Goal: Find specific page/section: Find specific page/section

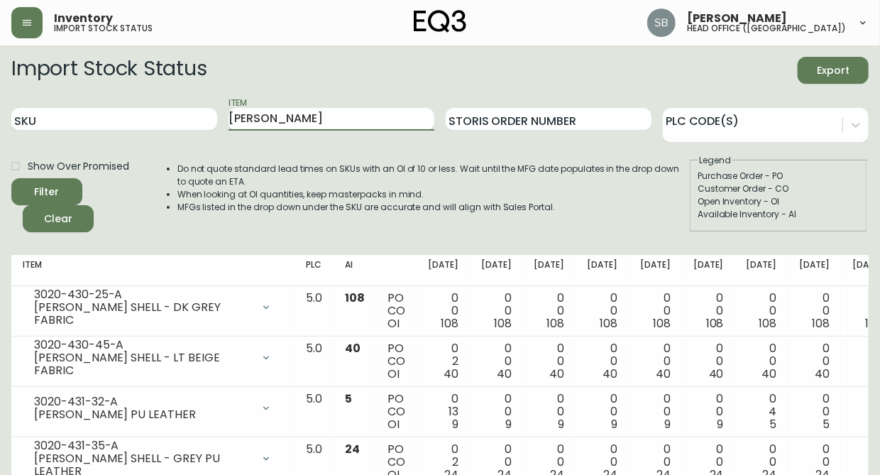
drag, startPoint x: 261, startPoint y: 120, endPoint x: 223, endPoint y: 120, distance: 38.3
click at [223, 120] on div "SKU Item [PERSON_NAME] Storis Order Number PLC Code(s)" at bounding box center [440, 120] width 858 height 46
type input "boomerang"
click at [11, 178] on button "Filter" at bounding box center [46, 191] width 71 height 27
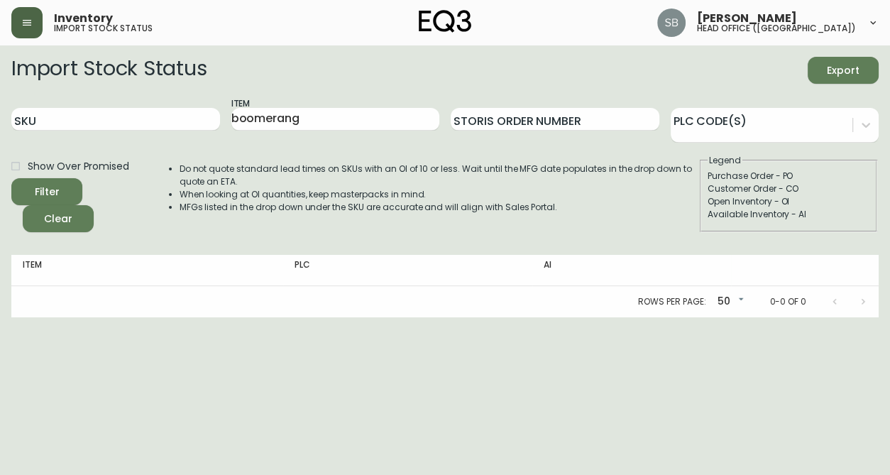
click at [31, 23] on icon "button" at bounding box center [26, 22] width 11 height 11
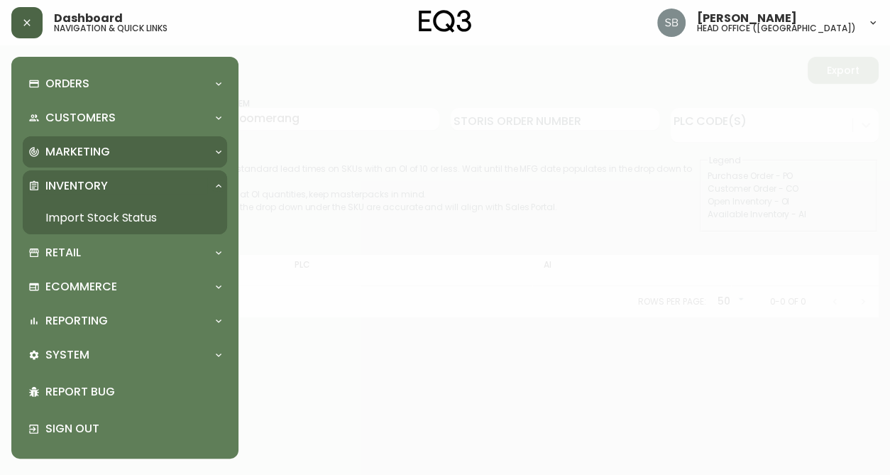
click at [218, 150] on icon at bounding box center [218, 151] width 11 height 11
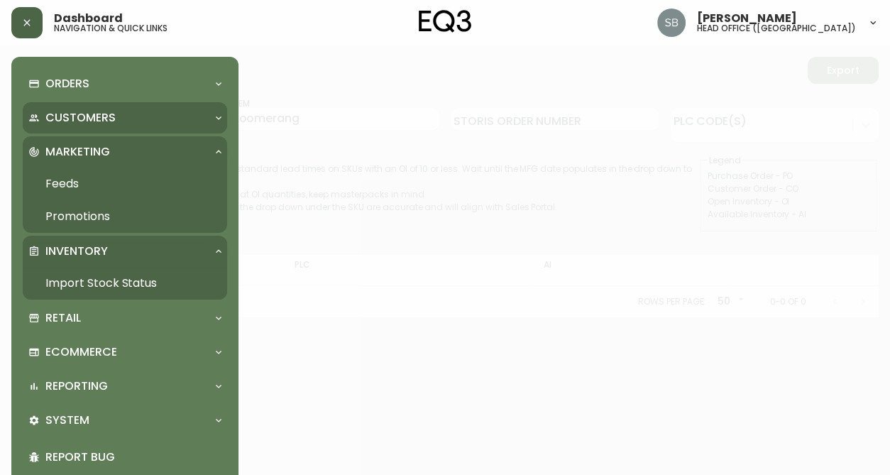
click at [219, 120] on icon at bounding box center [218, 117] width 11 height 11
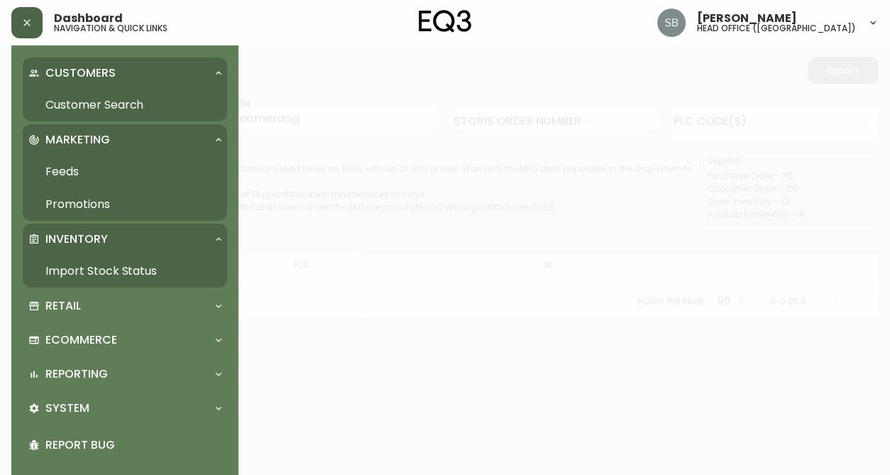
scroll to position [93, 0]
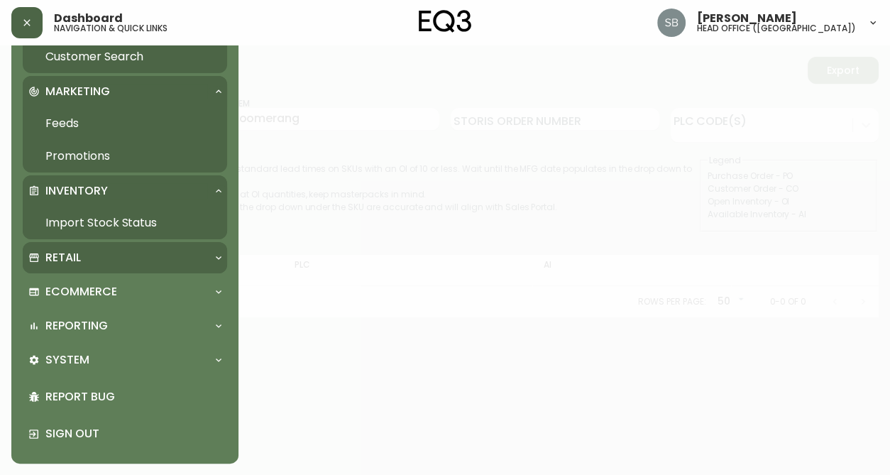
click at [219, 257] on icon at bounding box center [219, 258] width 6 height 4
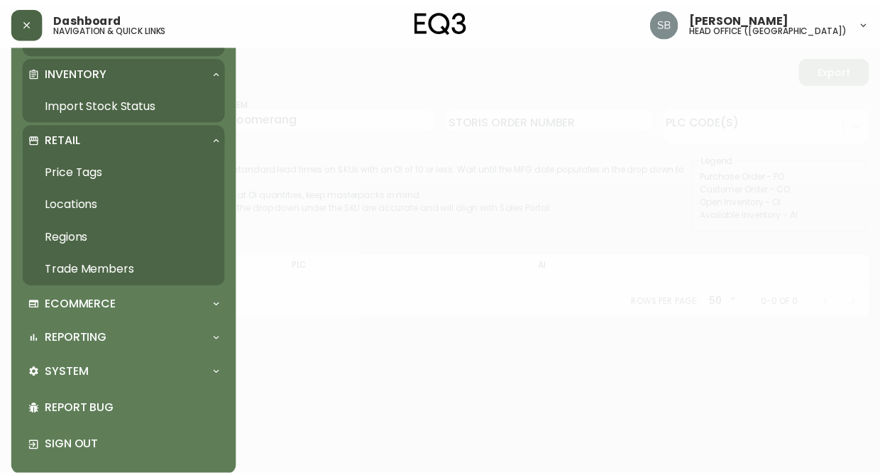
scroll to position [224, 0]
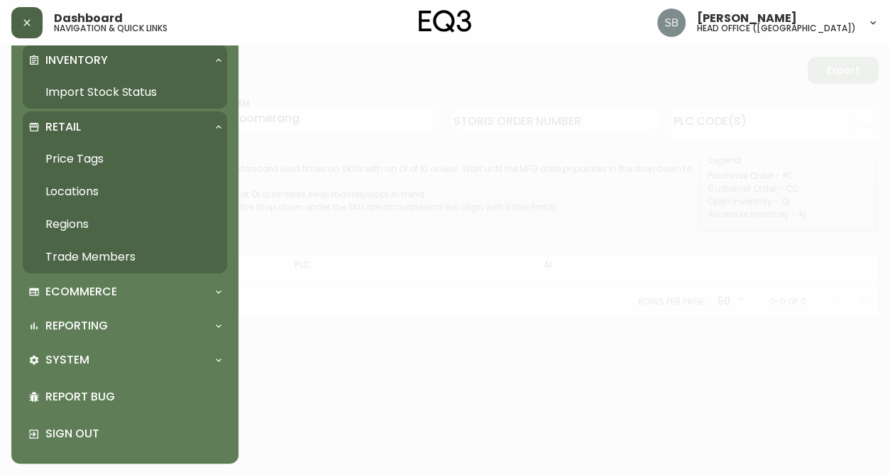
click at [109, 254] on link "Trade Members" at bounding box center [125, 257] width 204 height 33
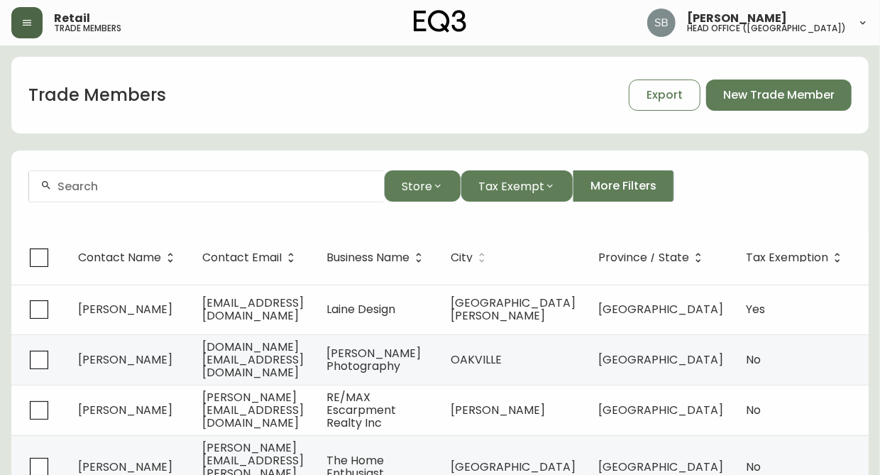
click at [485, 259] on icon at bounding box center [482, 258] width 5 height 10
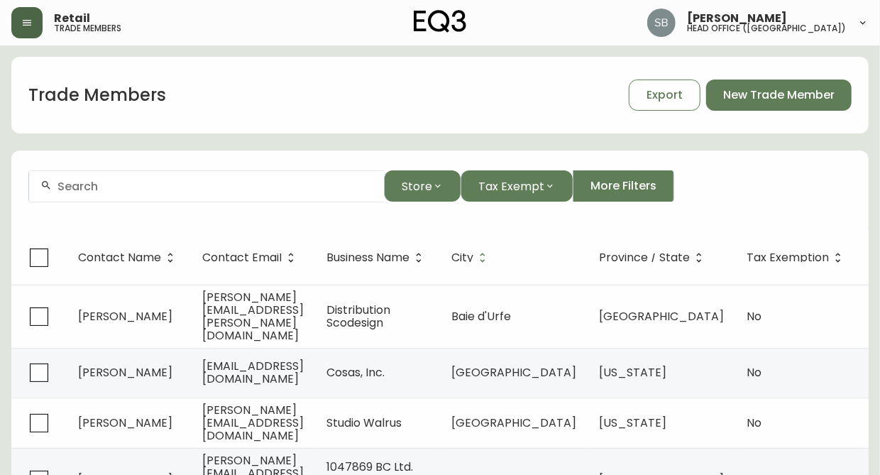
click at [489, 251] on icon at bounding box center [482, 257] width 13 height 13
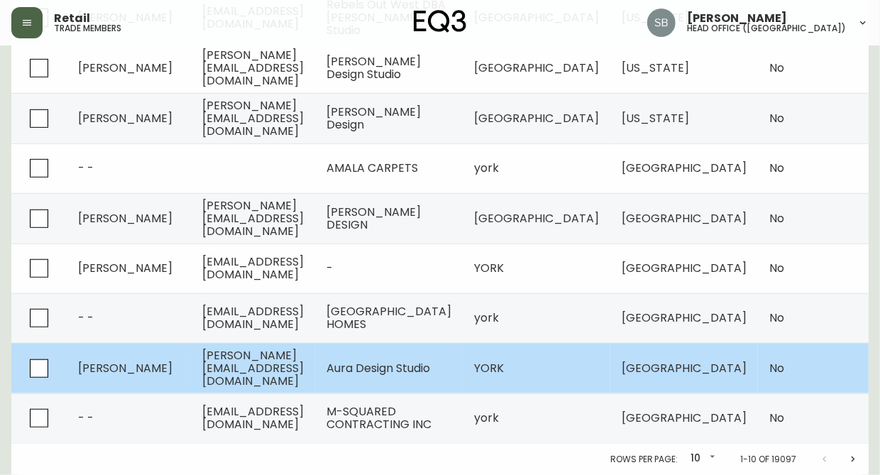
scroll to position [348, 0]
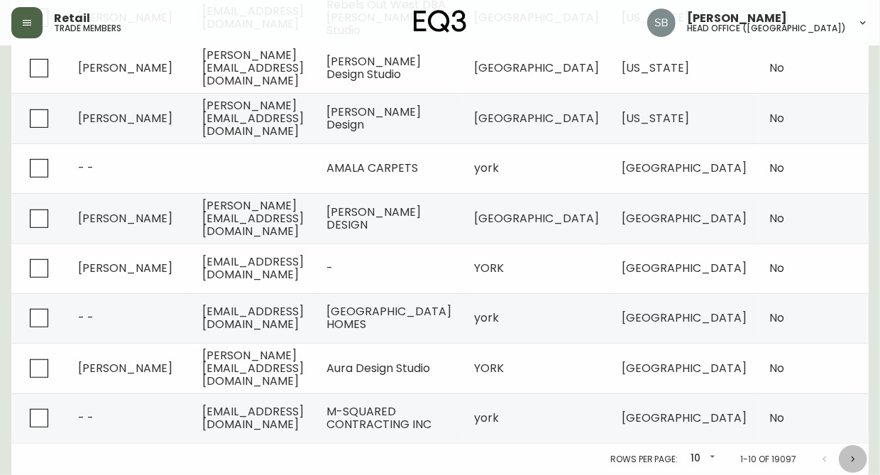
click at [853, 459] on icon "Next page" at bounding box center [853, 459] width 11 height 11
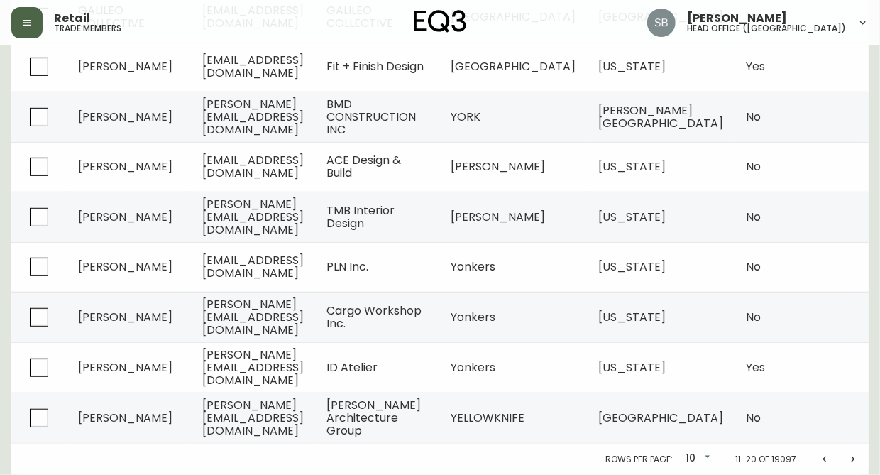
scroll to position [347, 0]
click at [853, 459] on icon "Next page" at bounding box center [853, 459] width 11 height 11
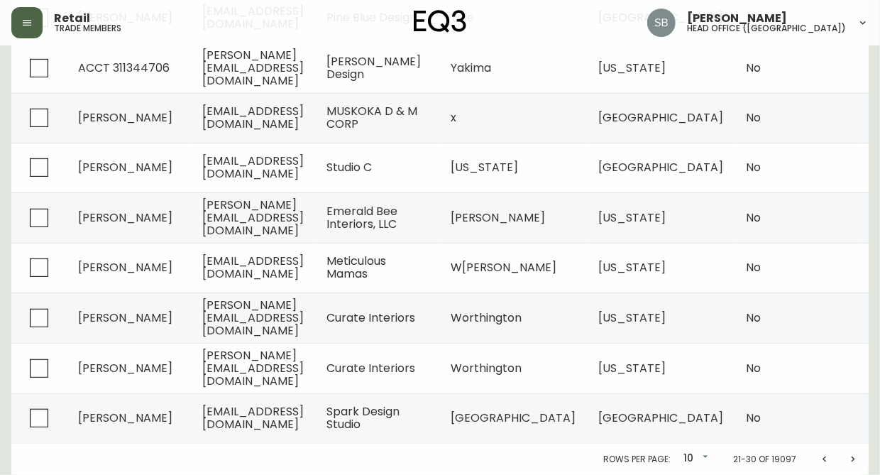
click at [853, 459] on icon "Next page" at bounding box center [853, 459] width 11 height 11
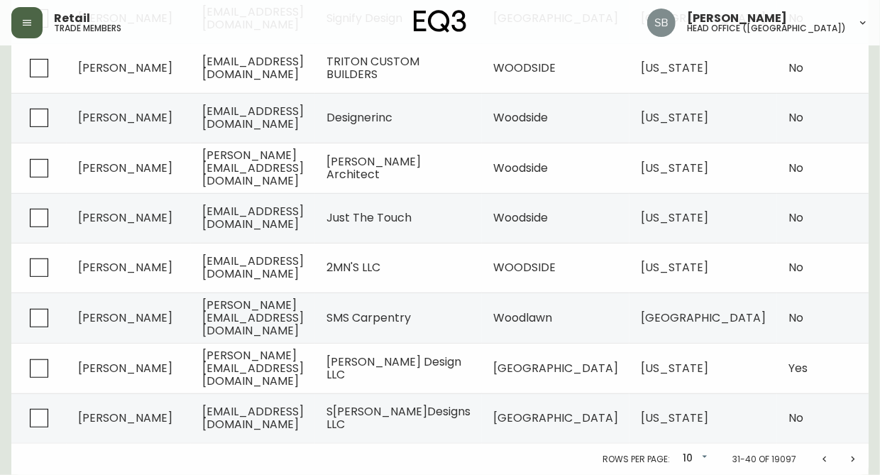
click at [854, 455] on icon "Next page" at bounding box center [853, 459] width 11 height 11
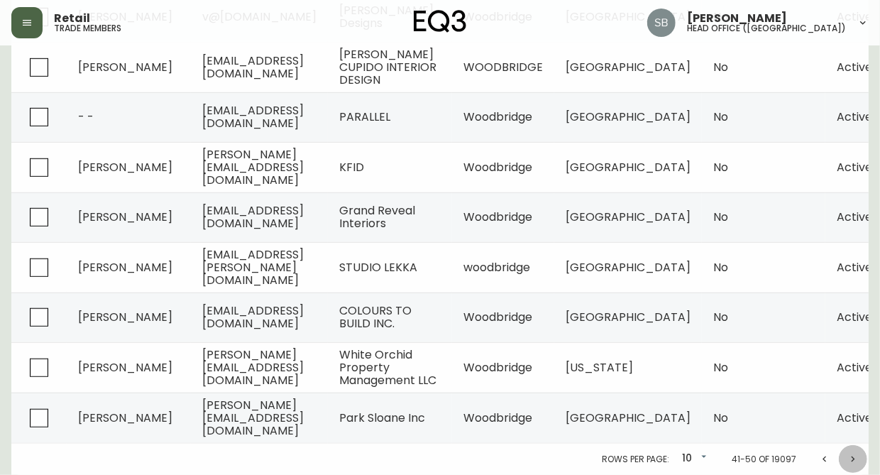
click at [854, 457] on icon "Next page" at bounding box center [853, 459] width 11 height 11
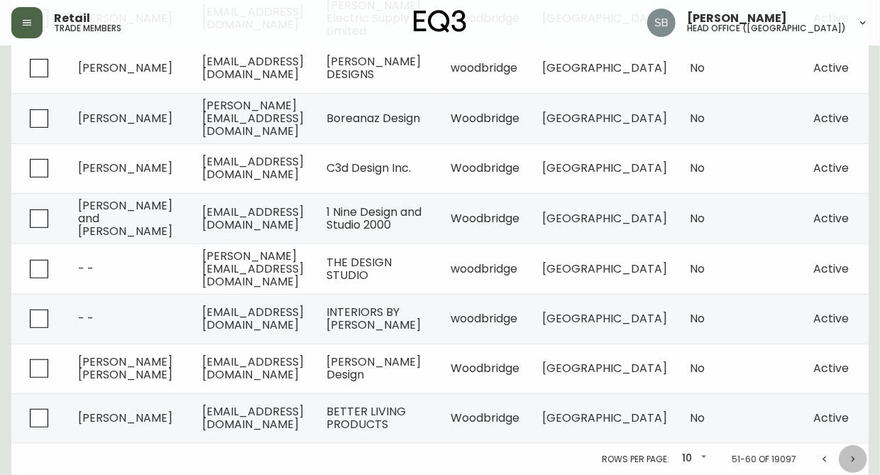
click at [854, 457] on icon "Next page" at bounding box center [853, 459] width 11 height 11
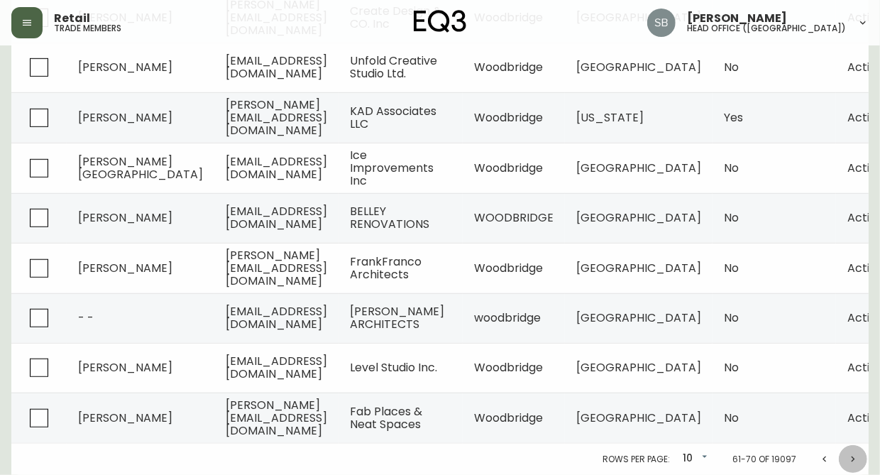
click at [854, 457] on icon "Next page" at bounding box center [853, 459] width 11 height 11
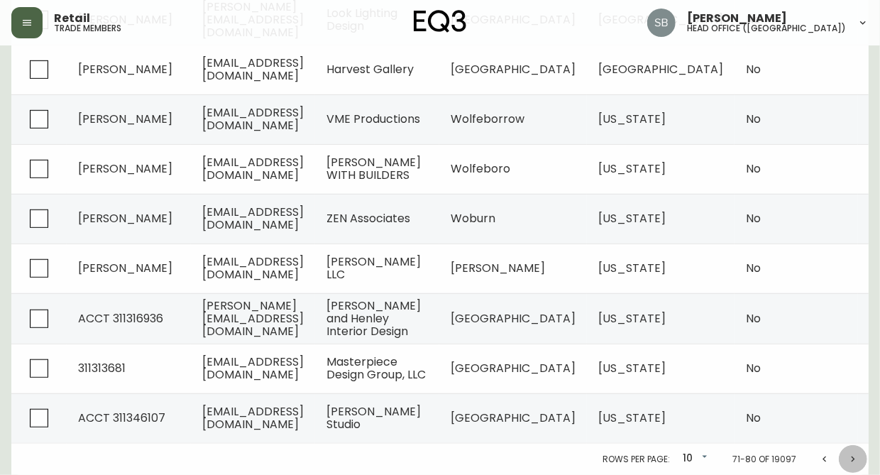
click at [854, 457] on icon "Next page" at bounding box center [853, 459] width 11 height 11
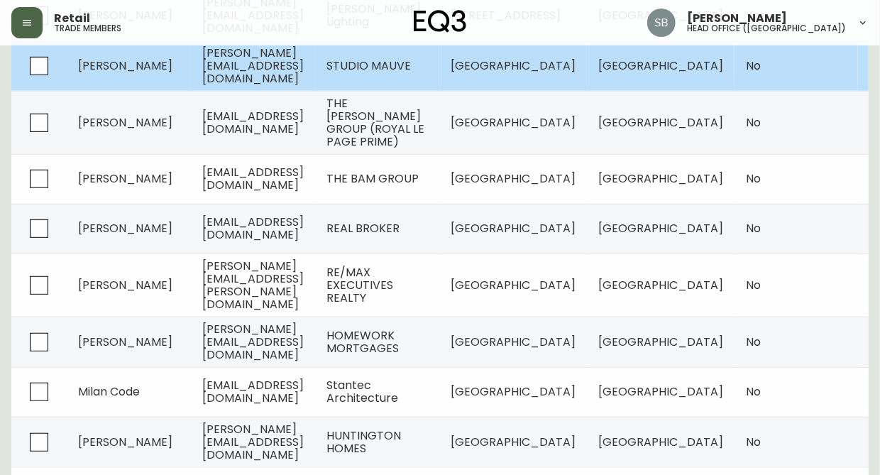
scroll to position [349, 0]
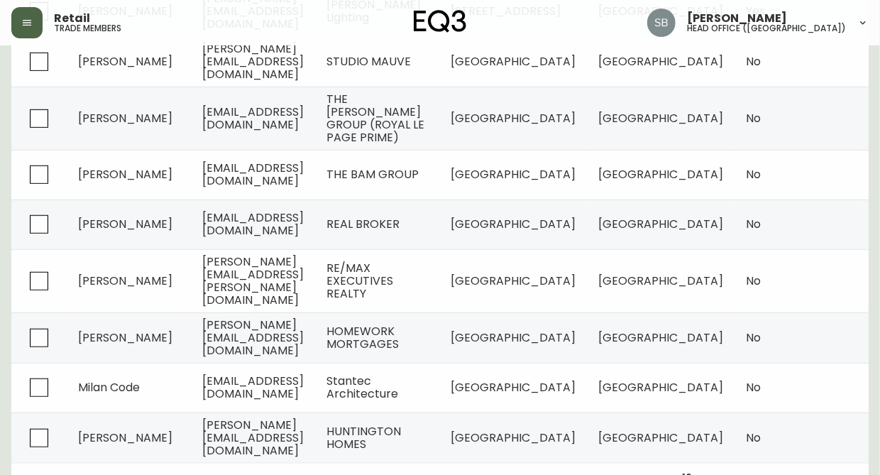
click at [853, 474] on icon "Next page" at bounding box center [853, 479] width 11 height 11
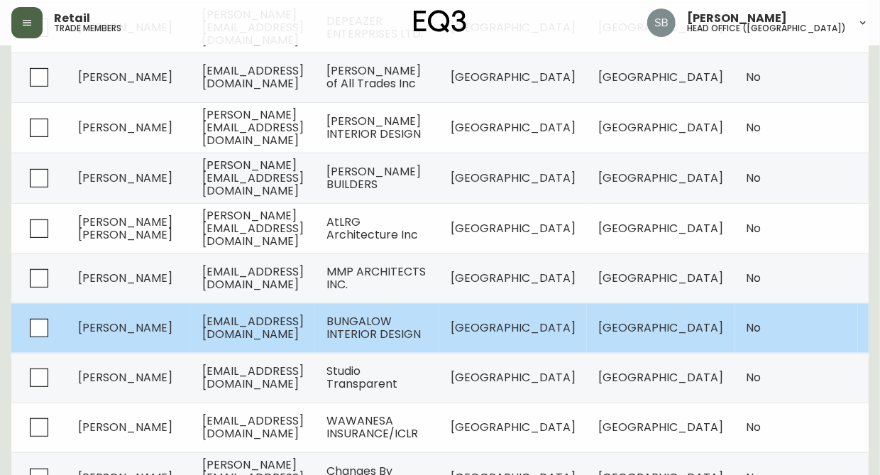
scroll to position [347, 0]
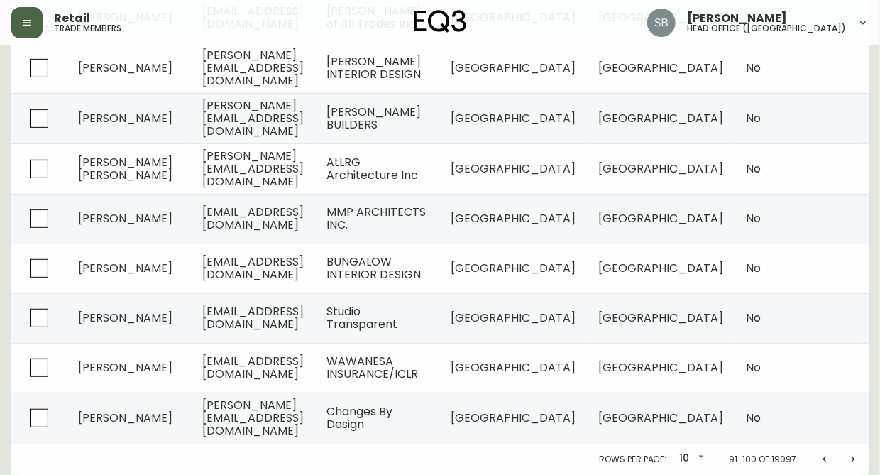
click at [852, 459] on icon "Next page" at bounding box center [853, 459] width 11 height 11
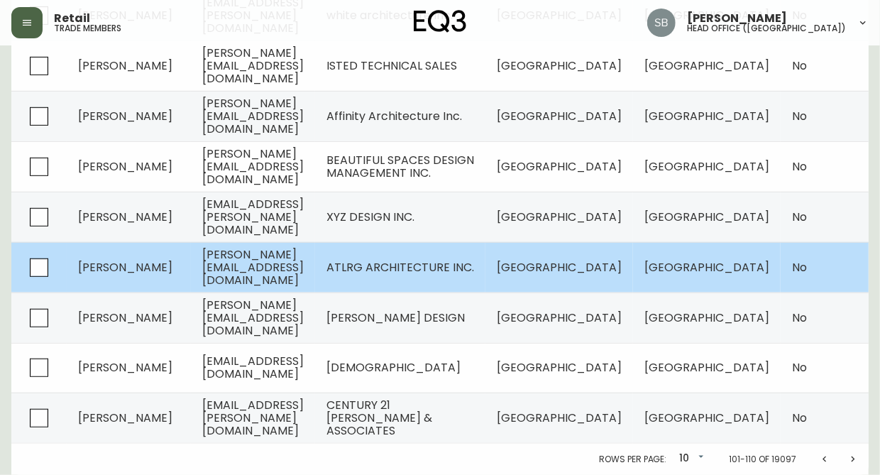
scroll to position [349, 0]
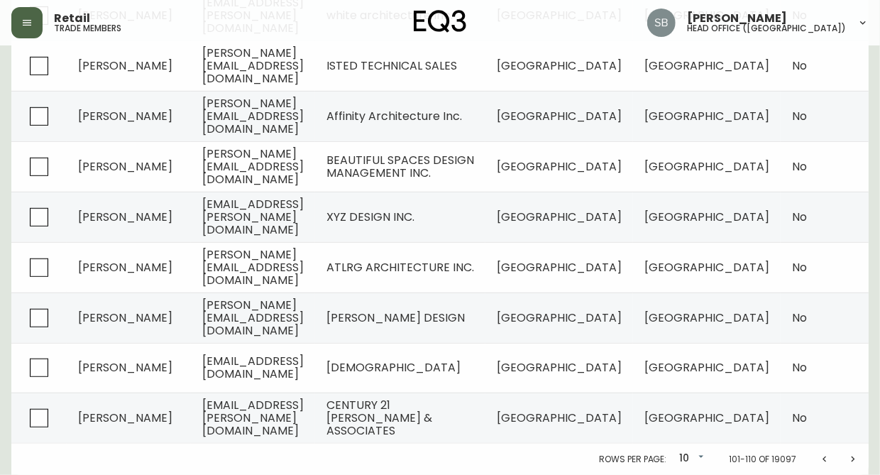
click at [854, 458] on icon "Next page" at bounding box center [854, 459] width 4 height 6
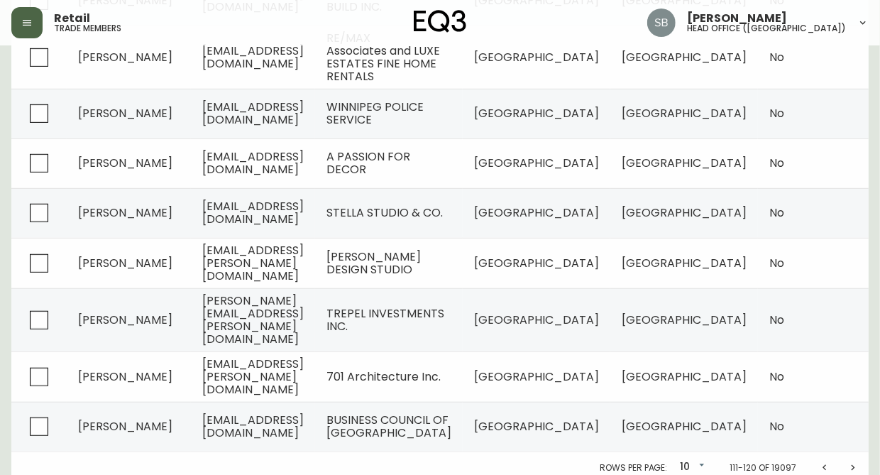
scroll to position [361, 0]
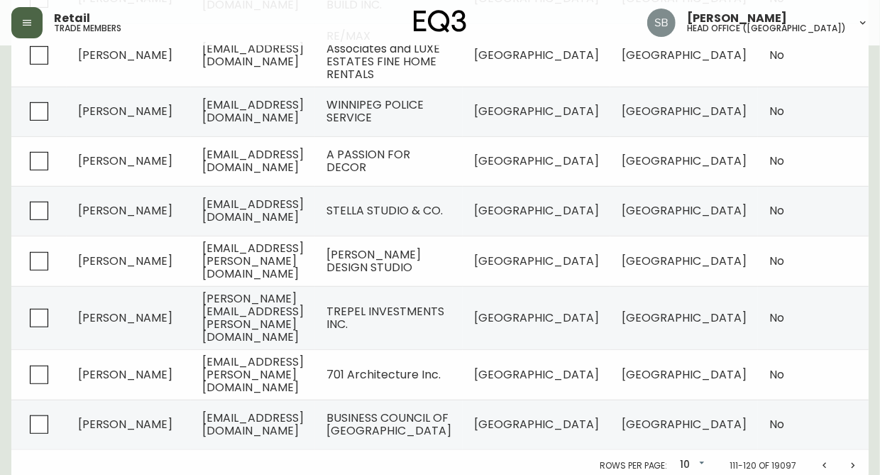
click at [853, 462] on icon "Next page" at bounding box center [854, 465] width 4 height 6
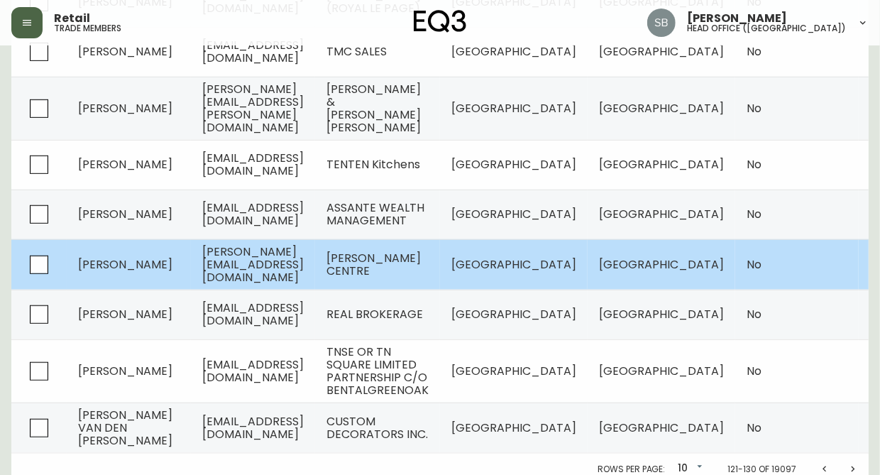
scroll to position [361, 0]
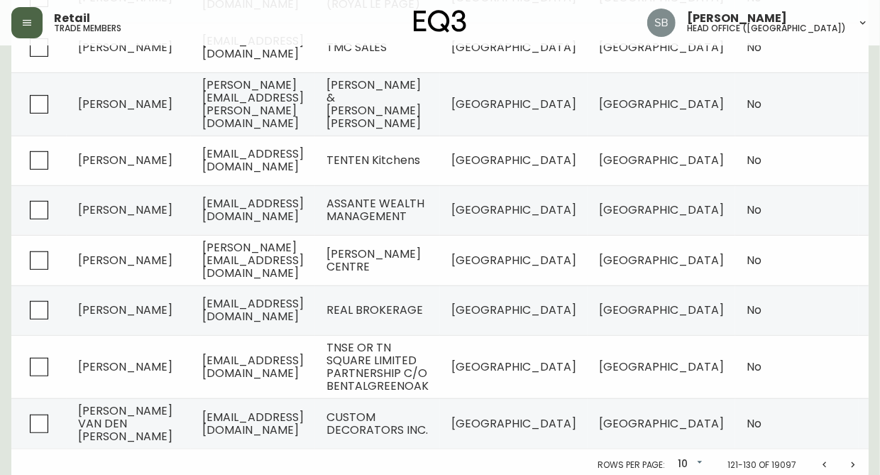
click at [852, 462] on icon "Next page" at bounding box center [854, 465] width 4 height 6
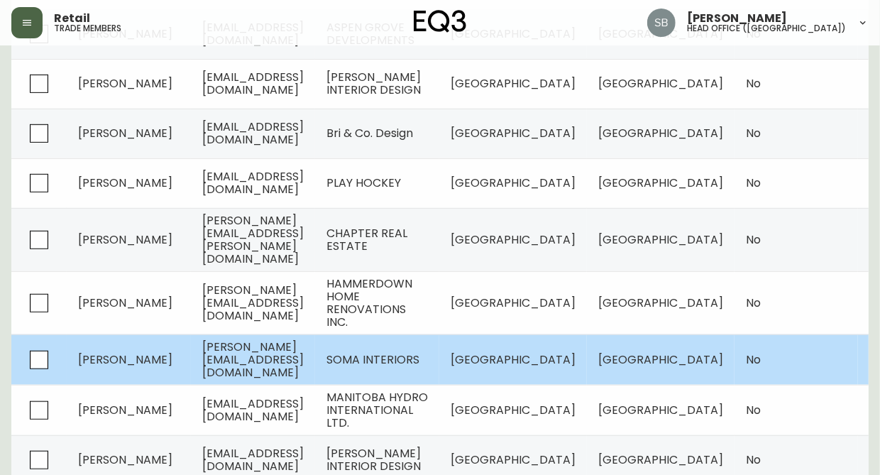
scroll to position [348, 0]
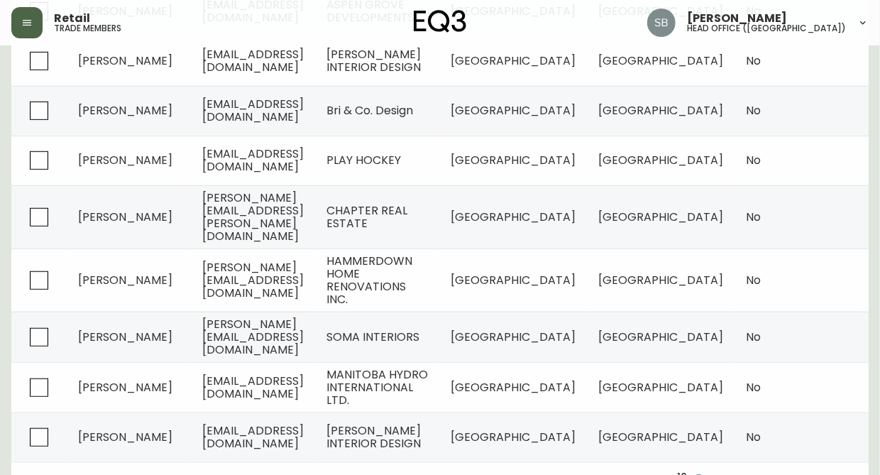
click at [852, 473] on icon "Next page" at bounding box center [853, 478] width 11 height 11
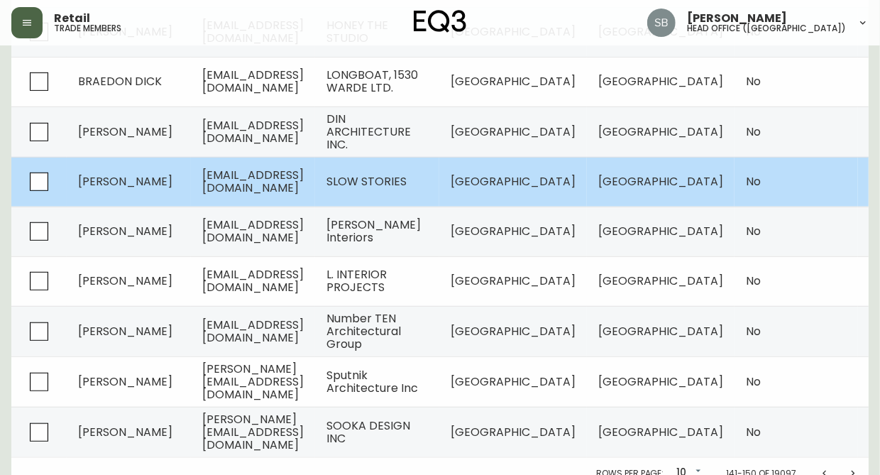
scroll to position [348, 0]
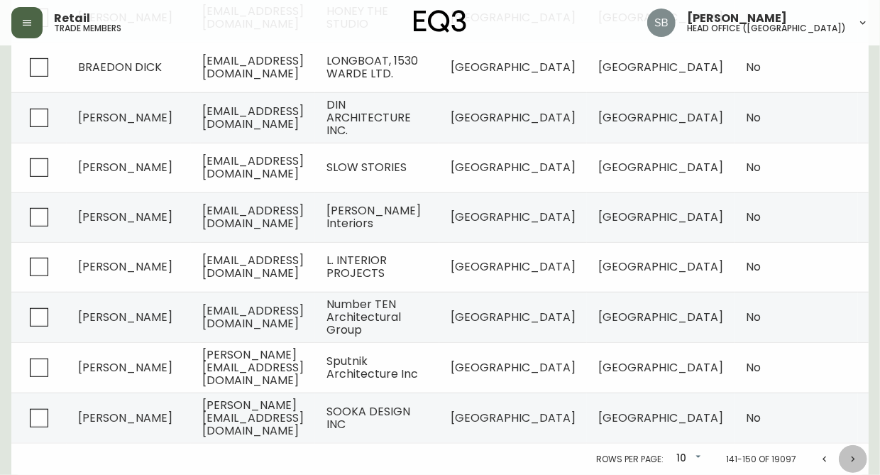
click at [853, 460] on icon "Next page" at bounding box center [854, 459] width 4 height 6
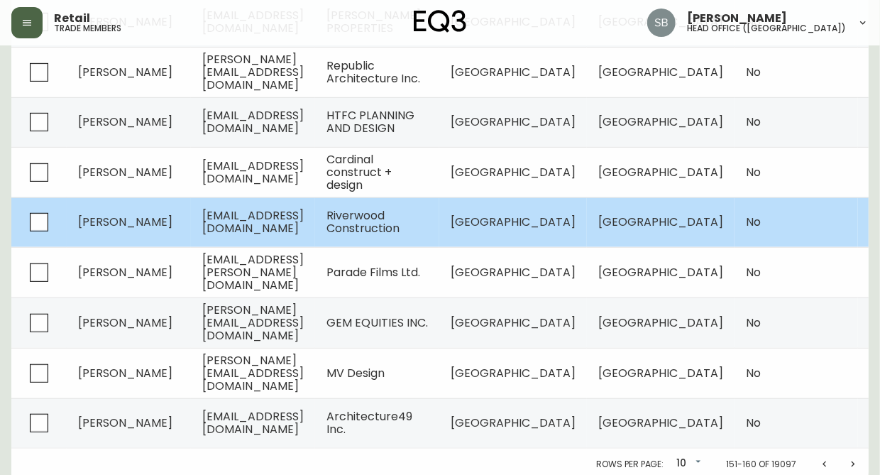
scroll to position [348, 0]
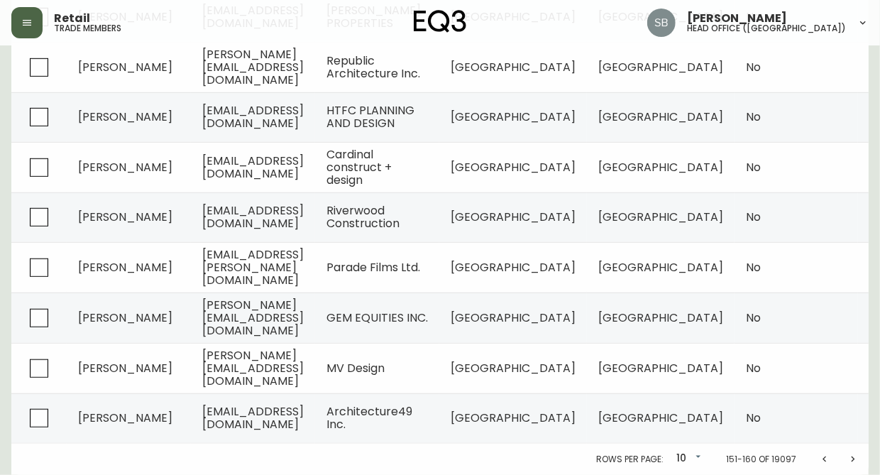
click at [852, 457] on icon "Next page" at bounding box center [853, 459] width 11 height 11
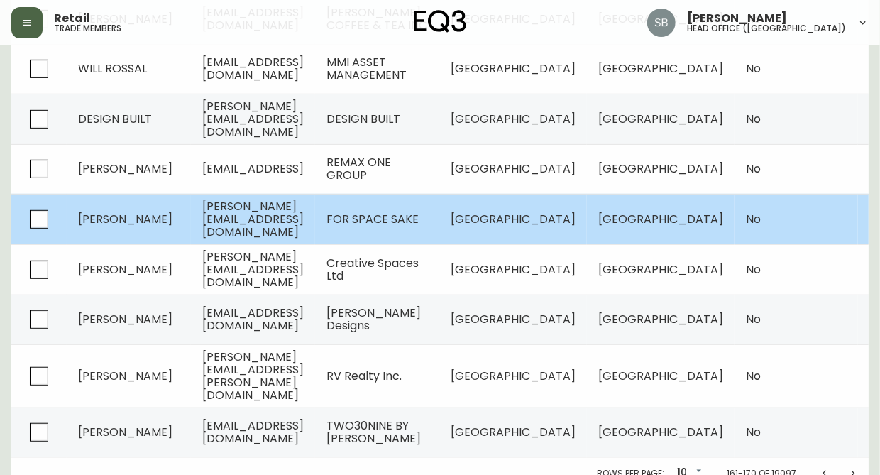
scroll to position [347, 0]
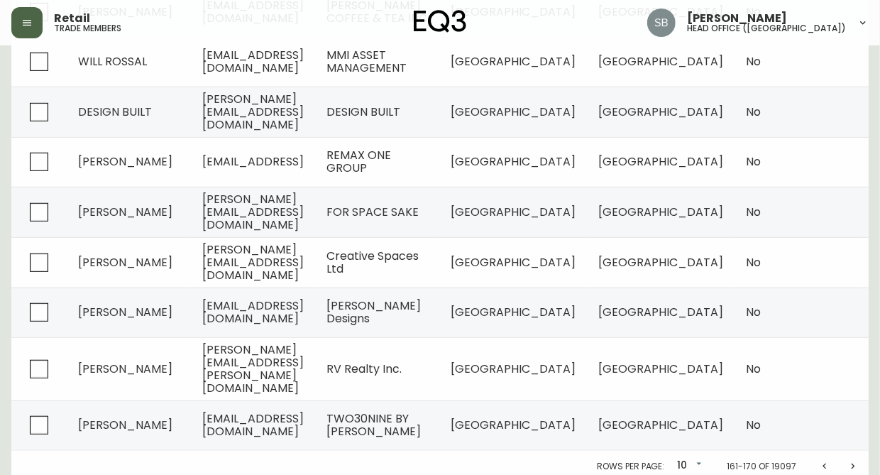
click at [851, 461] on icon "Next page" at bounding box center [853, 466] width 11 height 11
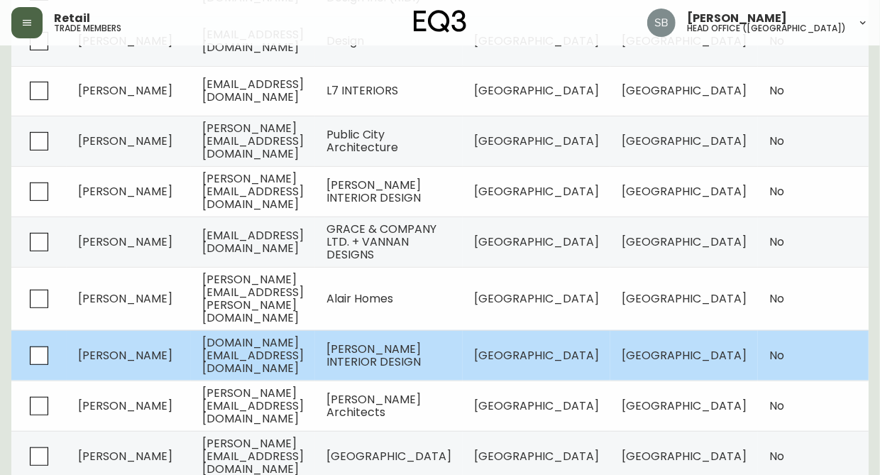
scroll to position [348, 0]
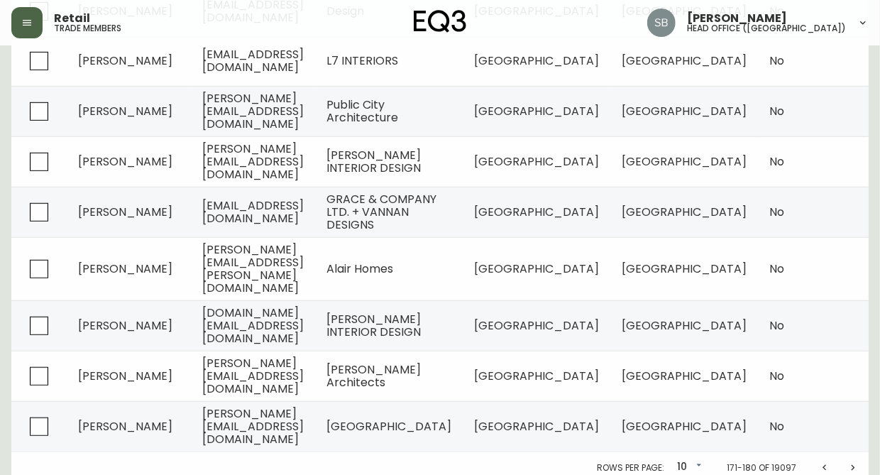
click at [853, 464] on icon "Next page" at bounding box center [854, 467] width 4 height 6
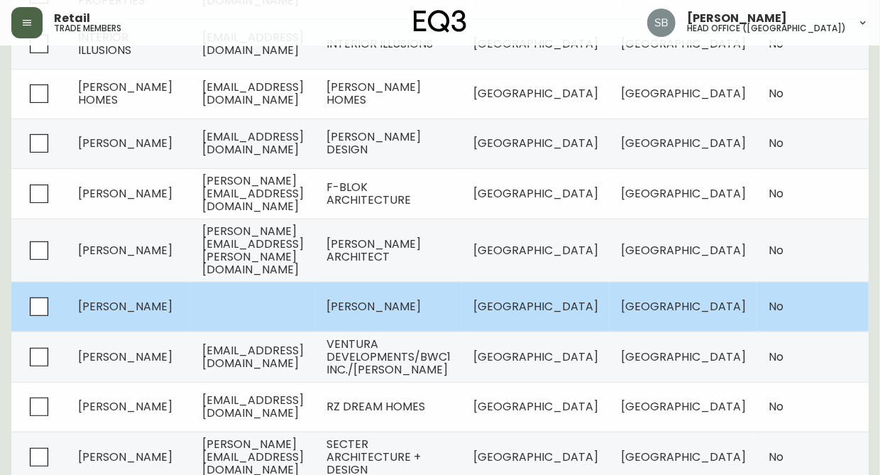
scroll to position [348, 0]
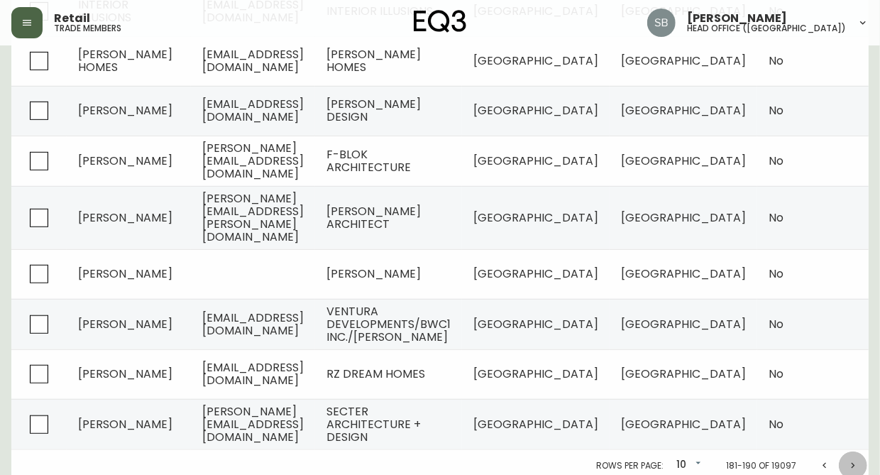
click at [856, 460] on icon "Next page" at bounding box center [853, 465] width 11 height 11
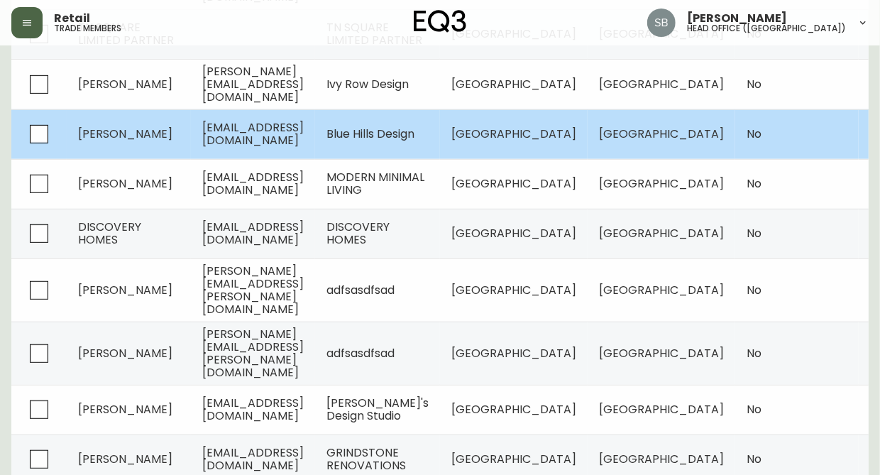
scroll to position [347, 0]
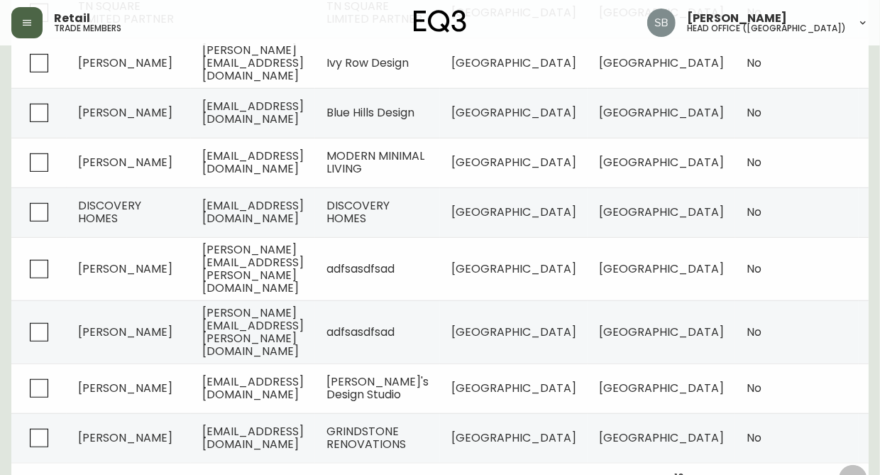
click at [853, 474] on icon "Next page" at bounding box center [853, 479] width 11 height 11
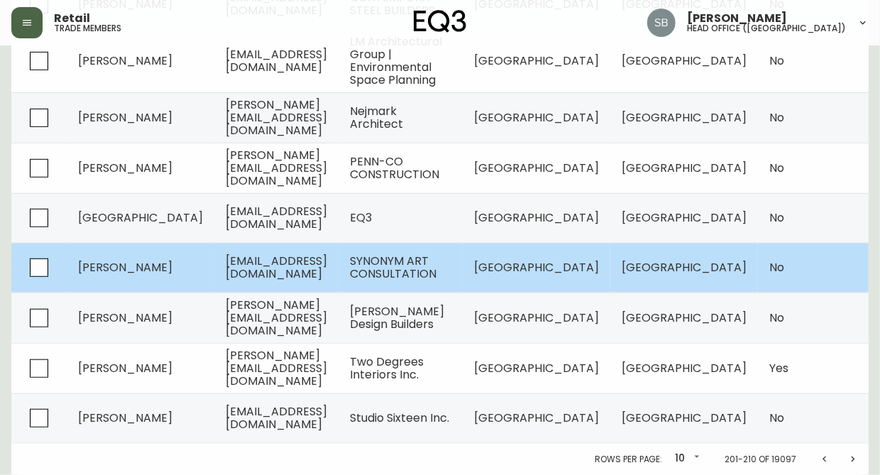
scroll to position [361, 0]
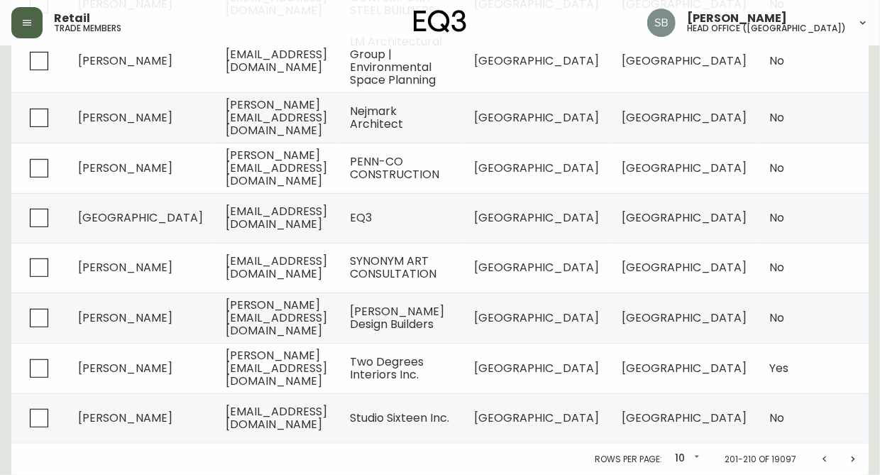
click at [852, 458] on icon "Next page" at bounding box center [853, 459] width 11 height 11
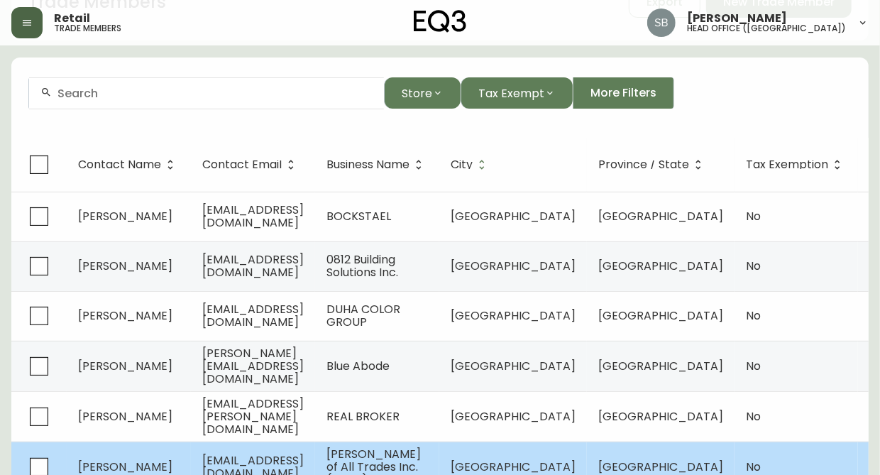
scroll to position [89, 0]
